Goal: Information Seeking & Learning: Learn about a topic

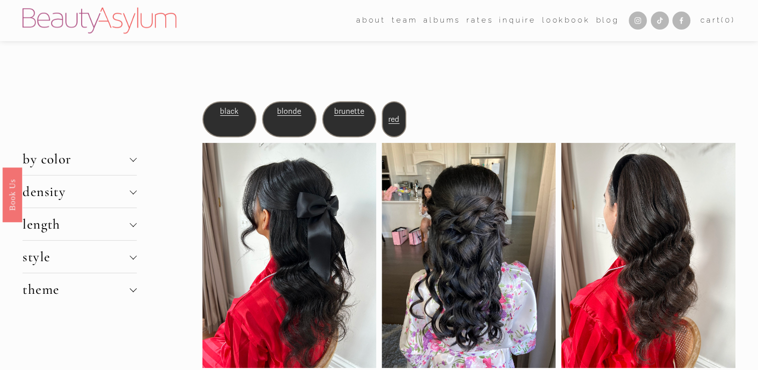
click at [127, 256] on span "style" at bounding box center [76, 256] width 107 height 17
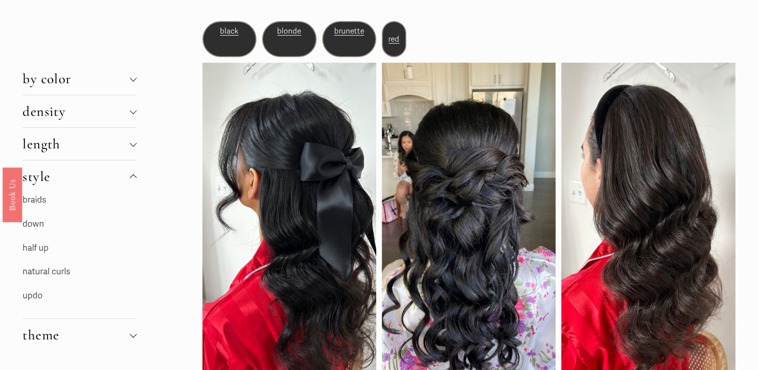
scroll to position [94, 0]
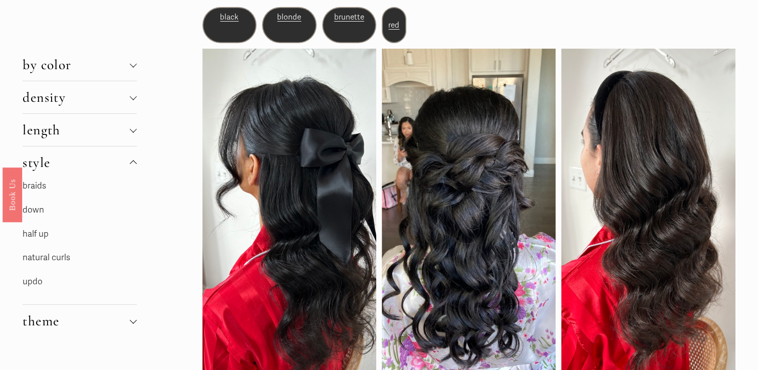
click at [38, 231] on link "half up" at bounding box center [36, 234] width 26 height 11
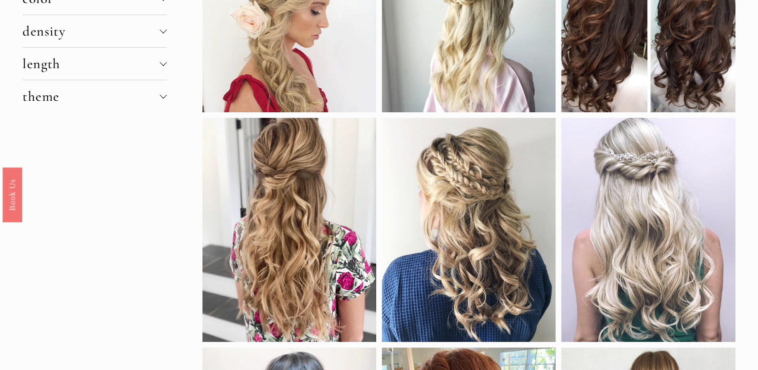
scroll to position [166, 0]
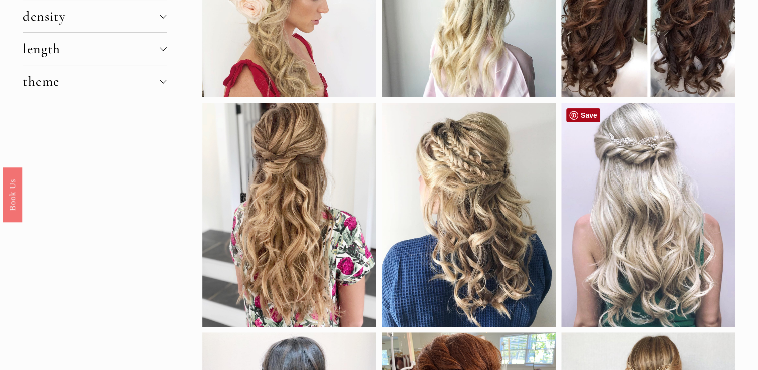
click at [592, 115] on link "Save" at bounding box center [583, 115] width 34 height 14
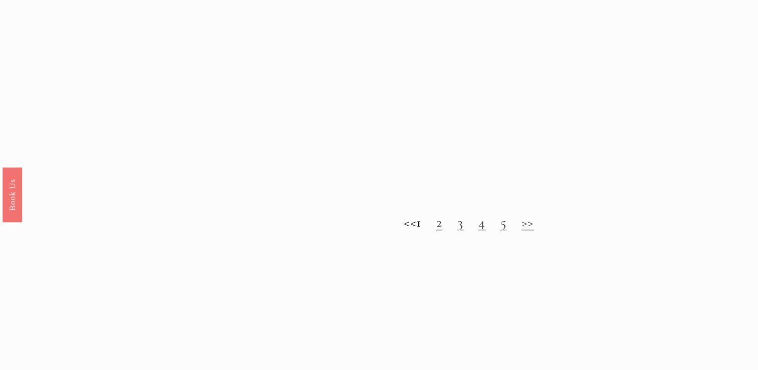
scroll to position [940, 0]
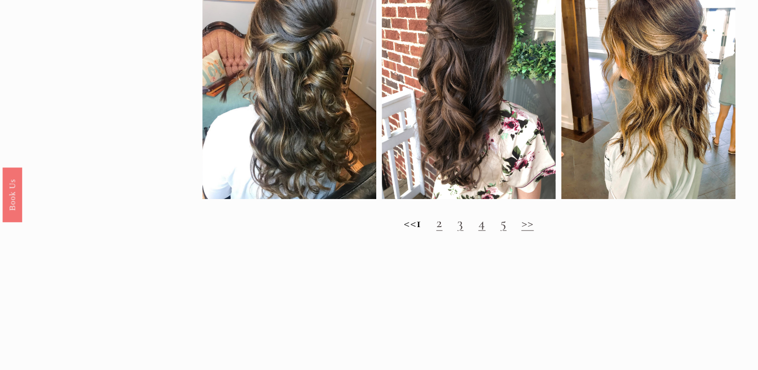
click at [443, 230] on link "2" at bounding box center [439, 222] width 6 height 17
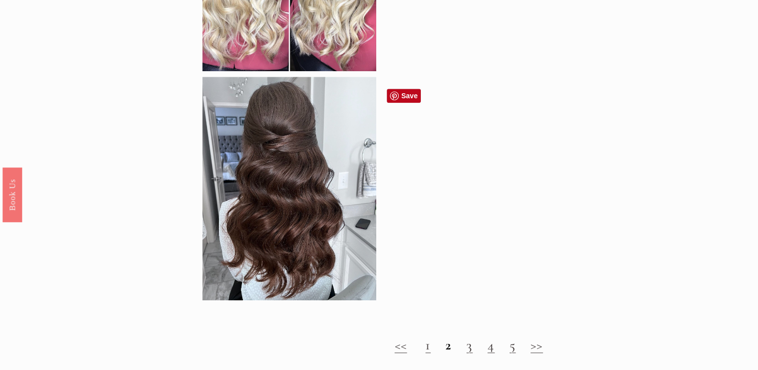
scroll to position [902, 0]
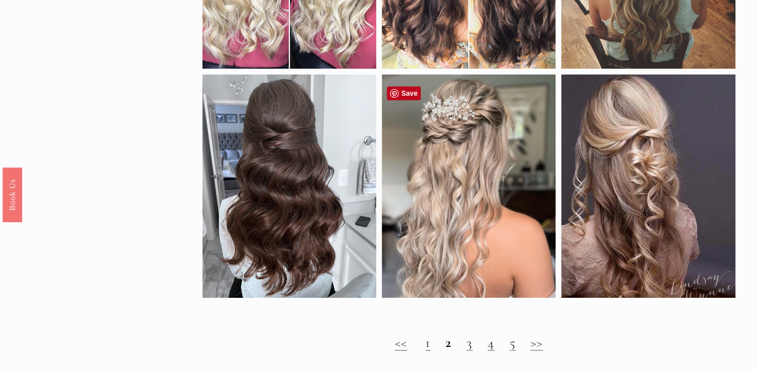
click at [447, 146] on div at bounding box center [469, 186] width 174 height 224
click at [406, 92] on link "Save" at bounding box center [404, 93] width 34 height 14
click at [469, 351] on link "3" at bounding box center [470, 342] width 6 height 17
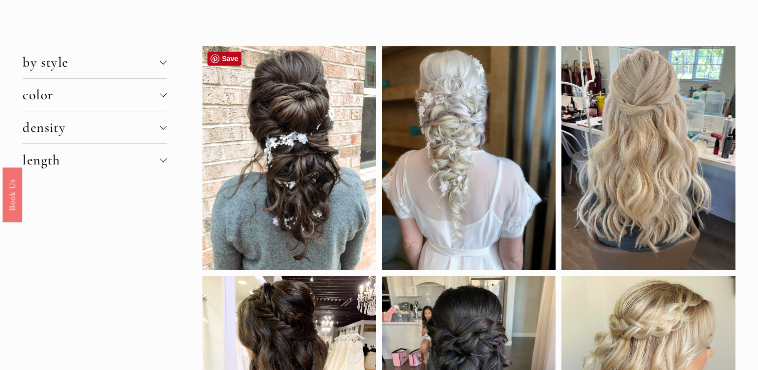
scroll to position [54, 0]
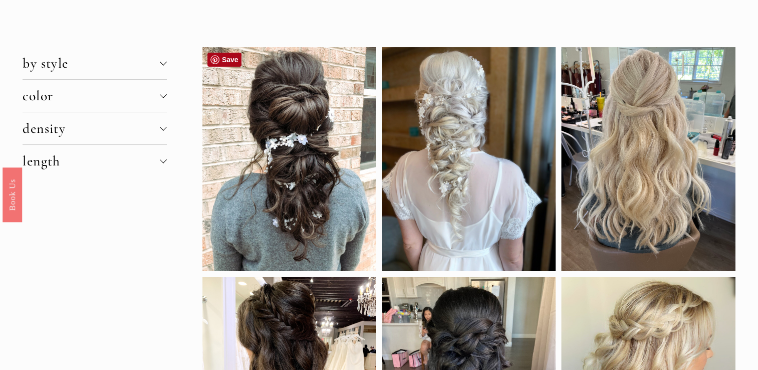
click at [227, 61] on link "Save" at bounding box center [224, 60] width 34 height 14
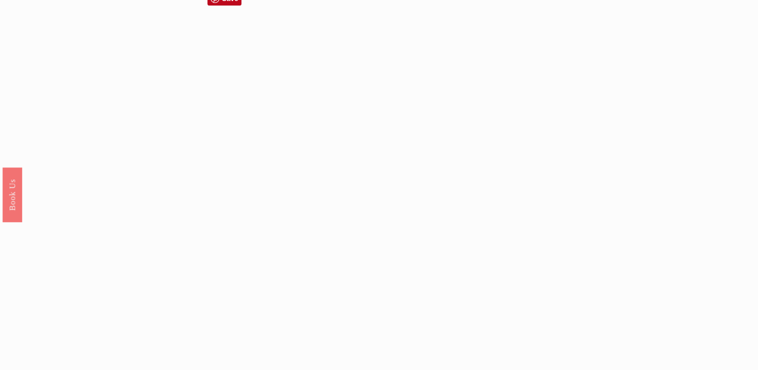
scroll to position [708, 0]
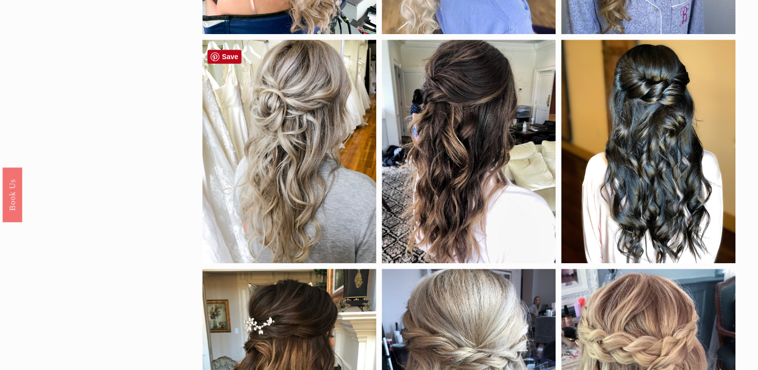
click at [308, 104] on div at bounding box center [289, 152] width 174 height 224
click at [269, 119] on div at bounding box center [289, 152] width 174 height 224
click at [227, 57] on link "Save" at bounding box center [224, 57] width 34 height 14
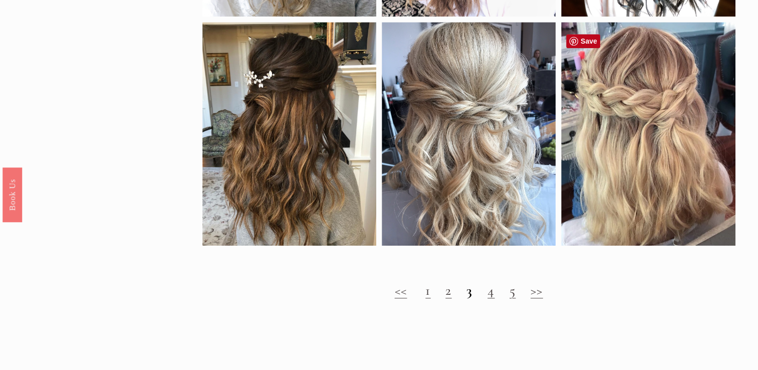
scroll to position [1026, 0]
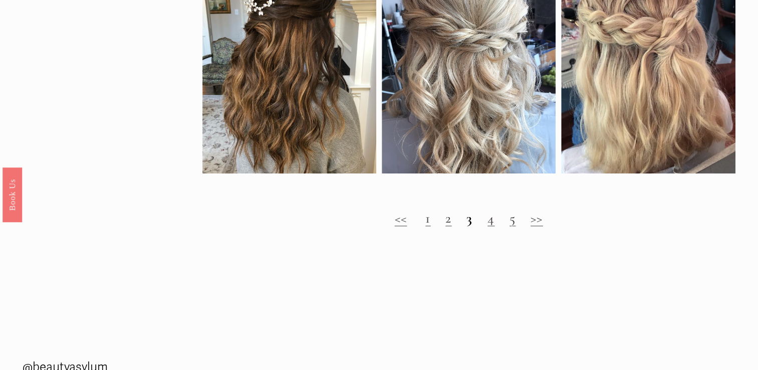
click at [494, 227] on link "4" at bounding box center [491, 217] width 7 height 17
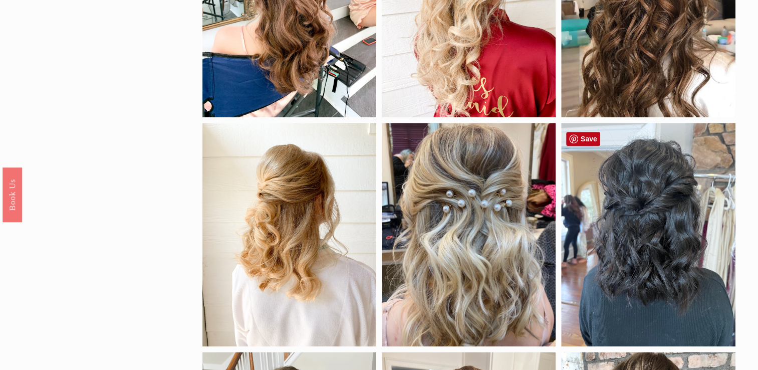
scroll to position [515, 0]
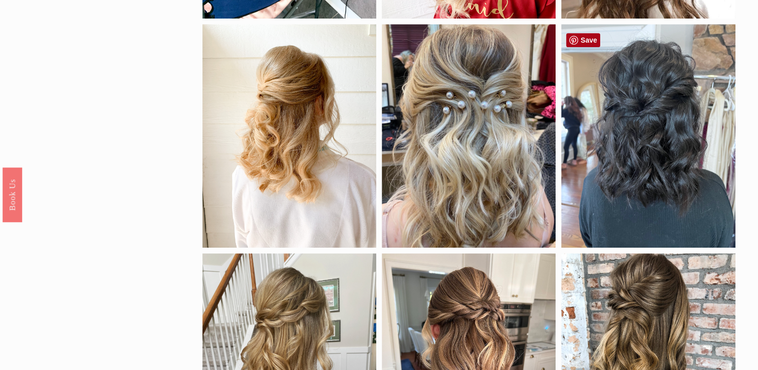
click at [583, 41] on link "Save" at bounding box center [583, 40] width 34 height 14
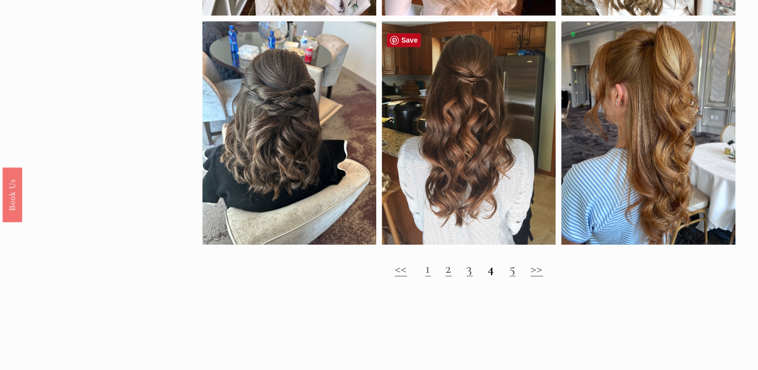
scroll to position [990, 0]
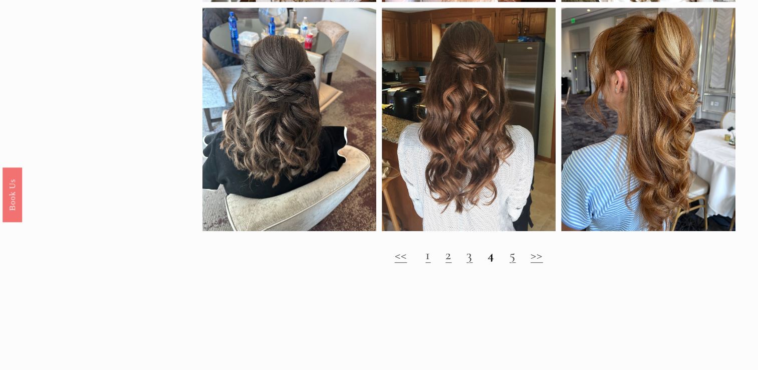
click at [491, 263] on strong "4" at bounding box center [491, 254] width 7 height 17
click at [490, 263] on strong "4" at bounding box center [491, 254] width 7 height 17
click at [514, 263] on link "5" at bounding box center [513, 254] width 6 height 17
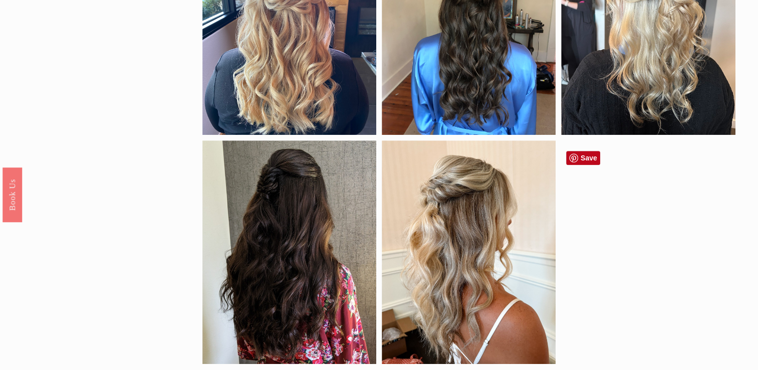
scroll to position [718, 0]
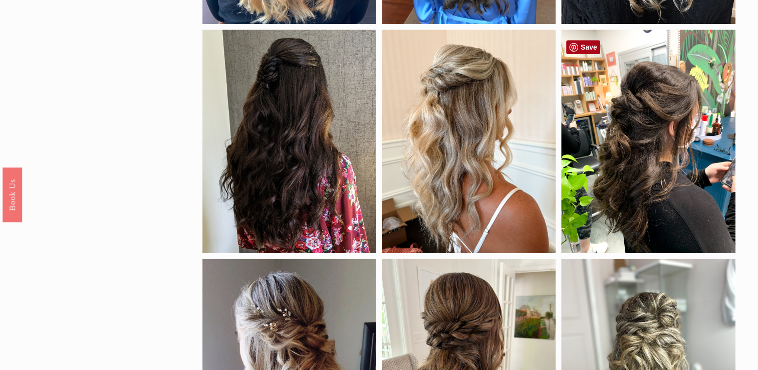
click at [583, 47] on link "Save" at bounding box center [583, 47] width 34 height 14
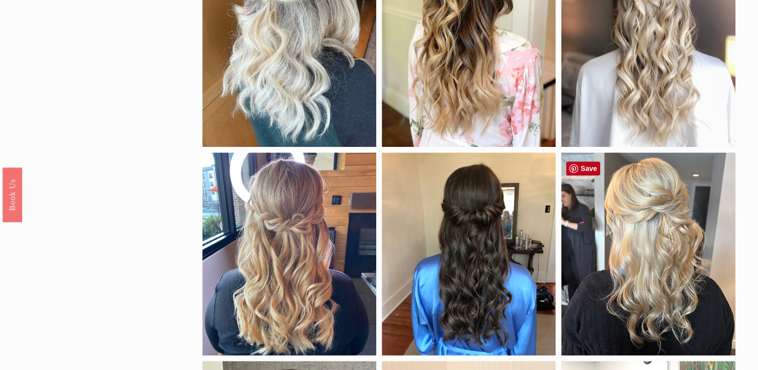
scroll to position [365, 0]
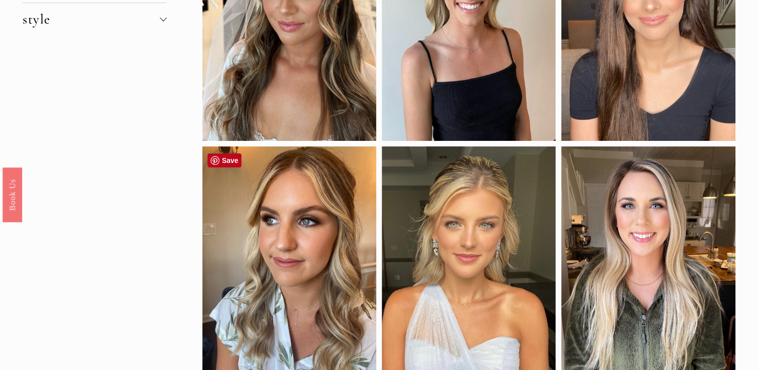
scroll to position [82, 0]
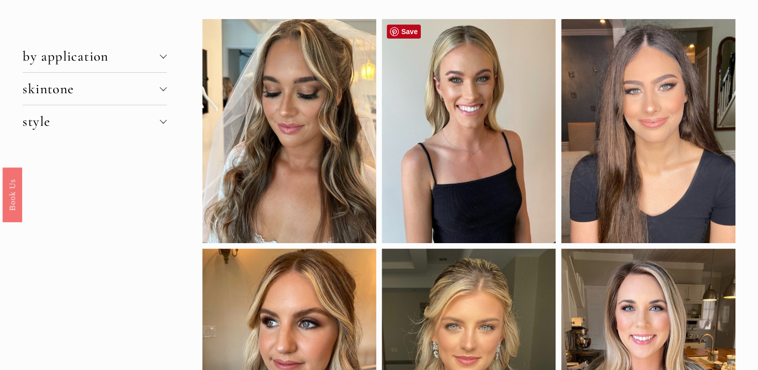
drag, startPoint x: 407, startPoint y: 156, endPoint x: 408, endPoint y: 29, distance: 127.3
click at [408, 29] on link "Save" at bounding box center [404, 32] width 34 height 14
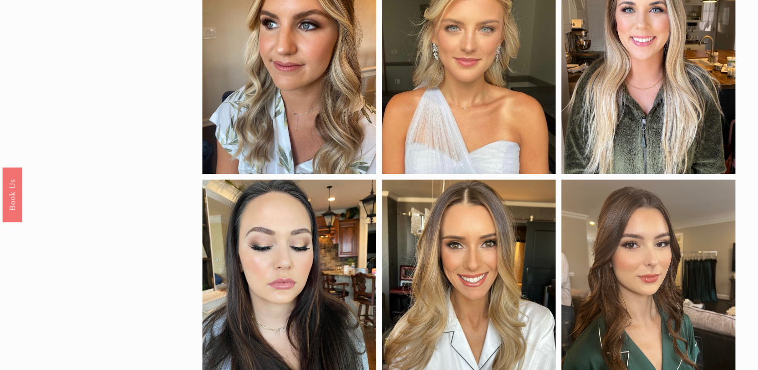
scroll to position [371, 0]
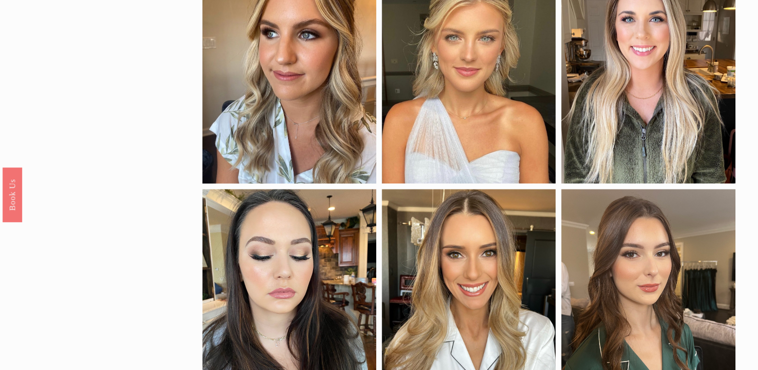
click at [306, 142] on div at bounding box center [289, 72] width 174 height 224
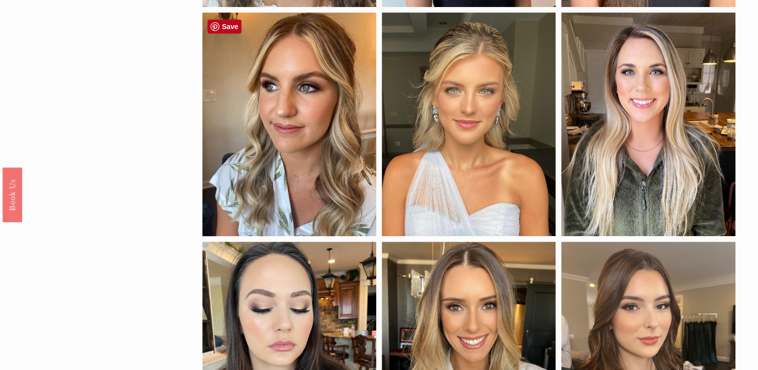
scroll to position [312, 0]
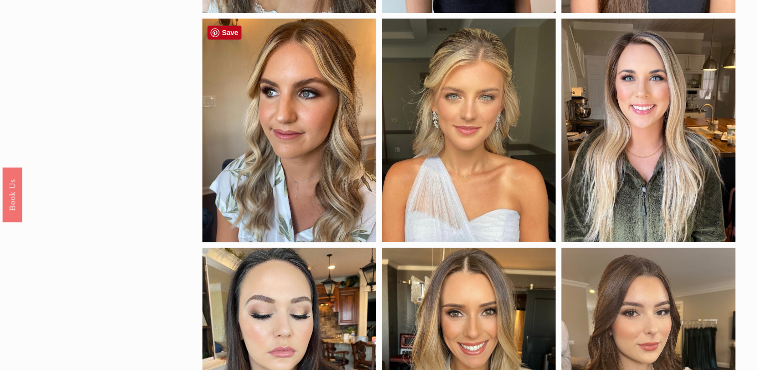
click at [300, 112] on div at bounding box center [289, 131] width 174 height 224
click at [230, 26] on link "Save" at bounding box center [224, 33] width 34 height 14
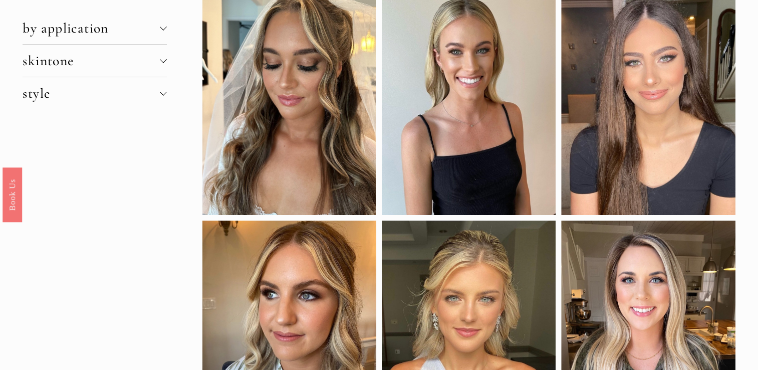
scroll to position [0, 0]
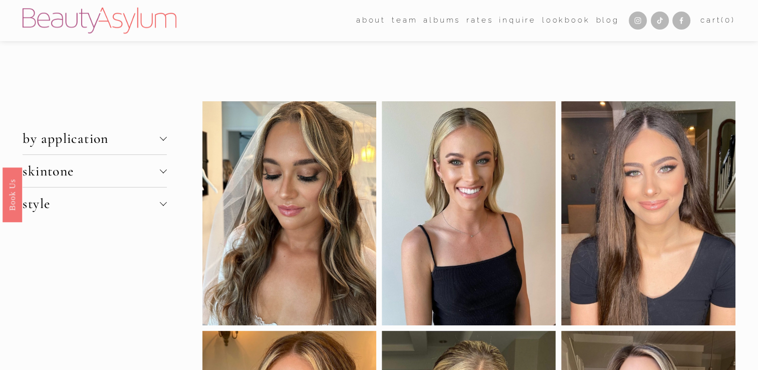
click at [165, 135] on div at bounding box center [163, 136] width 7 height 7
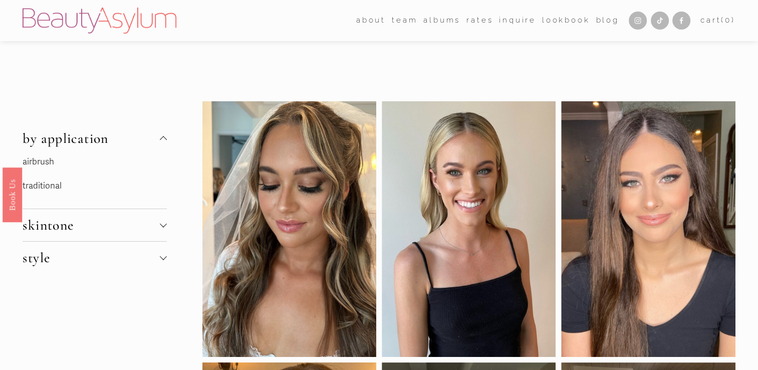
click at [166, 256] on div at bounding box center [163, 256] width 7 height 7
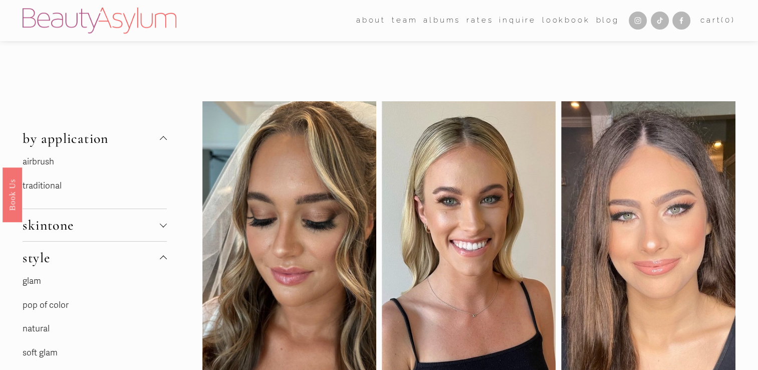
click at [32, 282] on link "glam" at bounding box center [32, 281] width 19 height 11
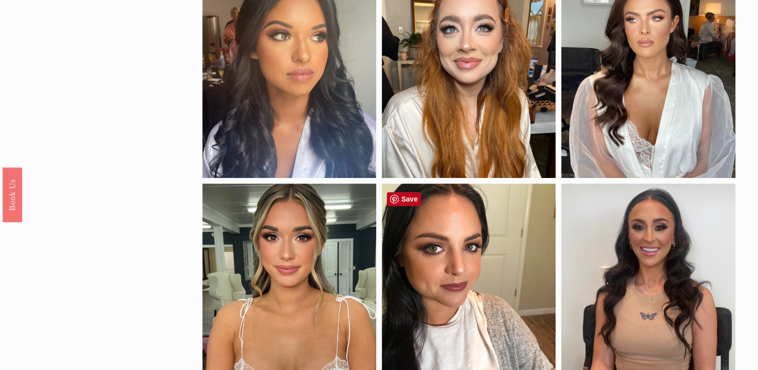
scroll to position [425, 0]
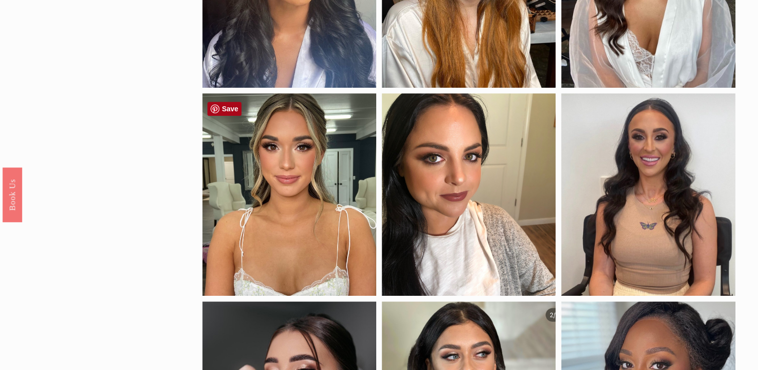
click at [228, 110] on link "Save" at bounding box center [224, 109] width 34 height 14
click at [587, 113] on link "Save" at bounding box center [583, 109] width 34 height 14
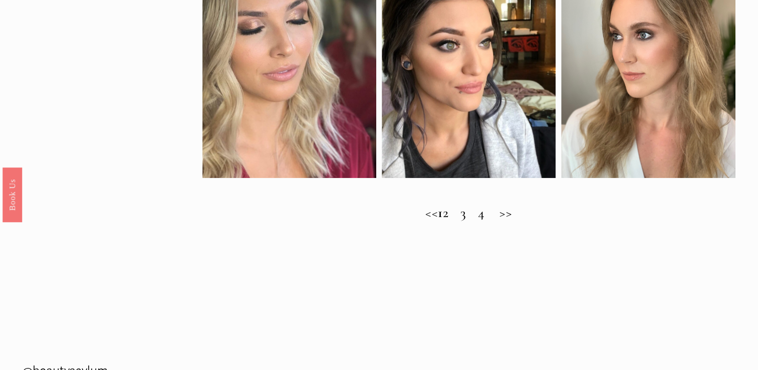
scroll to position [1044, 0]
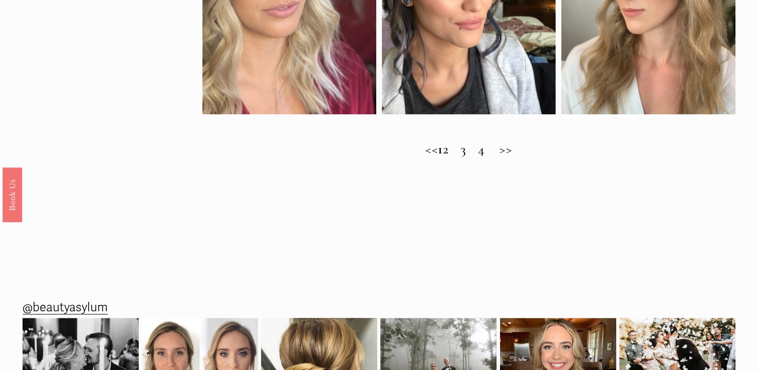
click at [461, 157] on h2 "<< 1 2 3 4 >>" at bounding box center [468, 149] width 533 height 16
click at [458, 157] on h2 "<< 1 2 3 4 >>" at bounding box center [468, 149] width 533 height 16
